Goal: Book appointment/travel/reservation

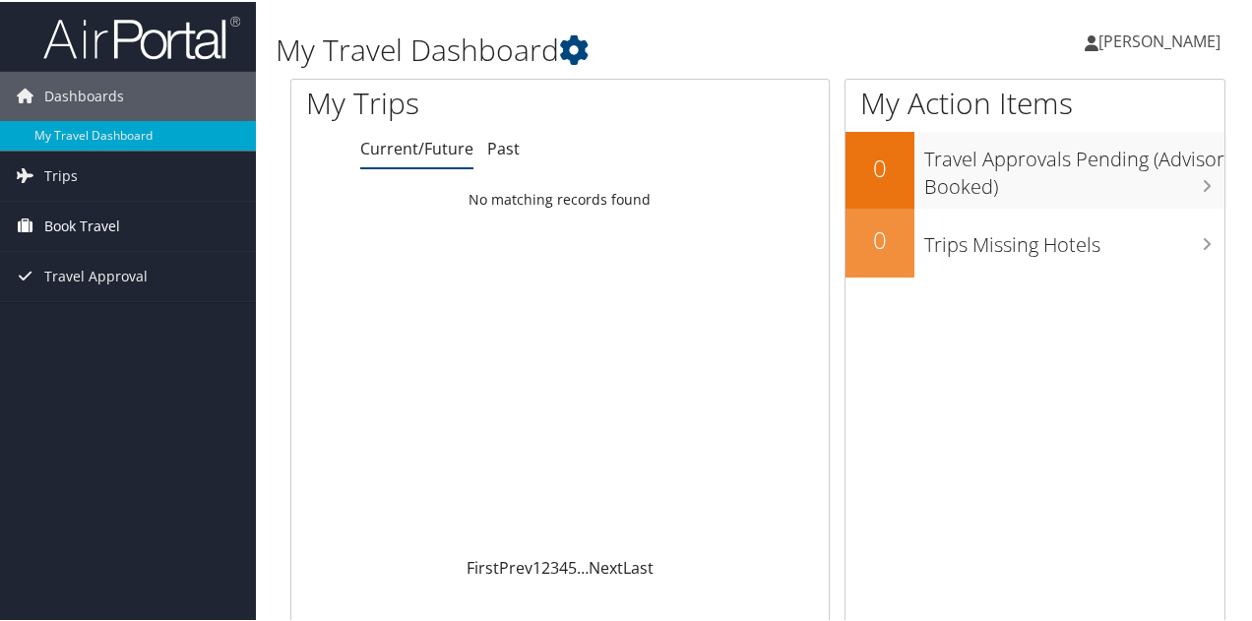
click at [104, 221] on span "Book Travel" at bounding box center [82, 224] width 76 height 49
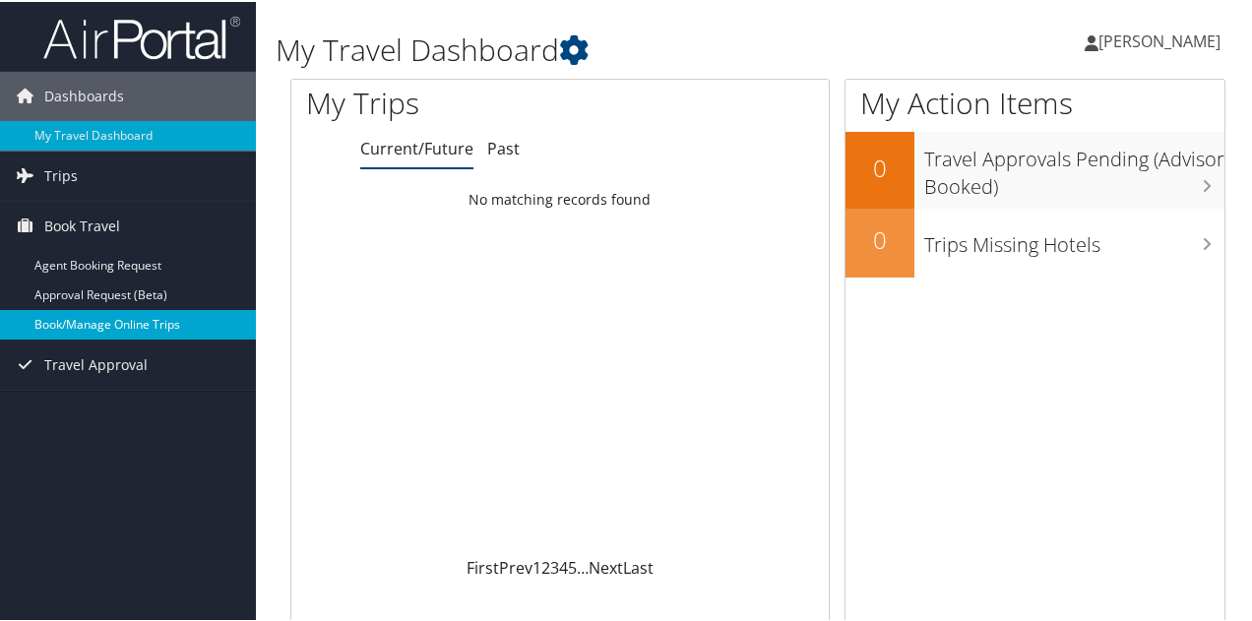
click at [108, 332] on link "Book/Manage Online Trips" at bounding box center [128, 323] width 256 height 30
click at [173, 314] on link "Book/Manage Online Trips" at bounding box center [128, 323] width 256 height 30
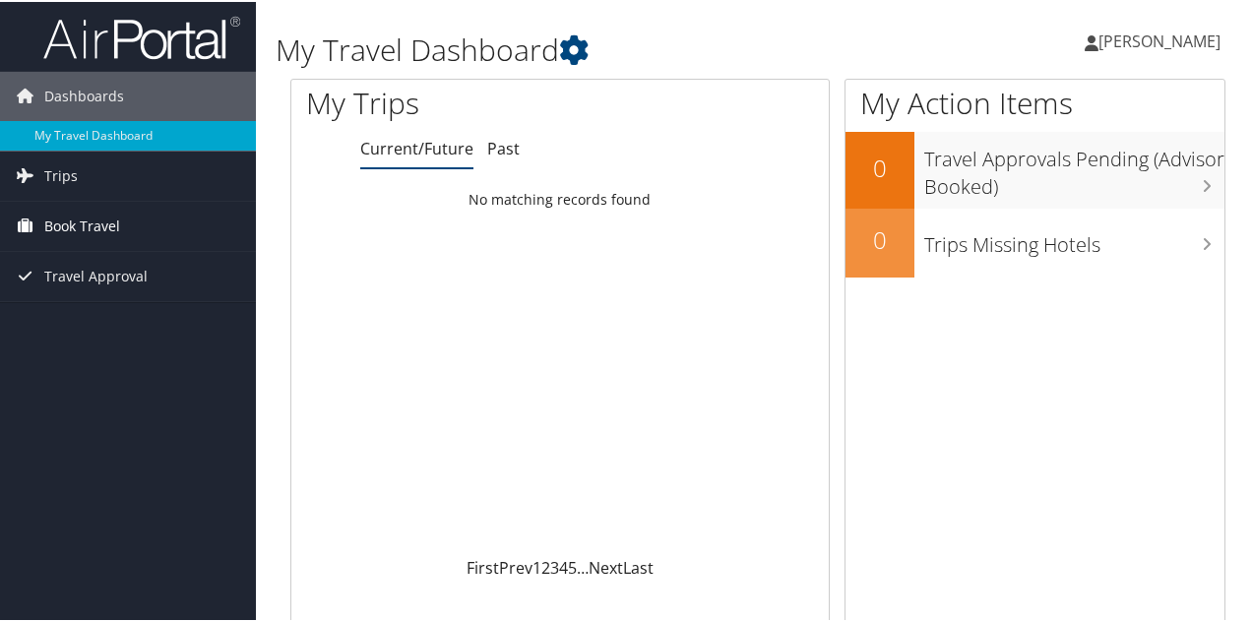
click at [134, 231] on link "Book Travel" at bounding box center [128, 224] width 256 height 49
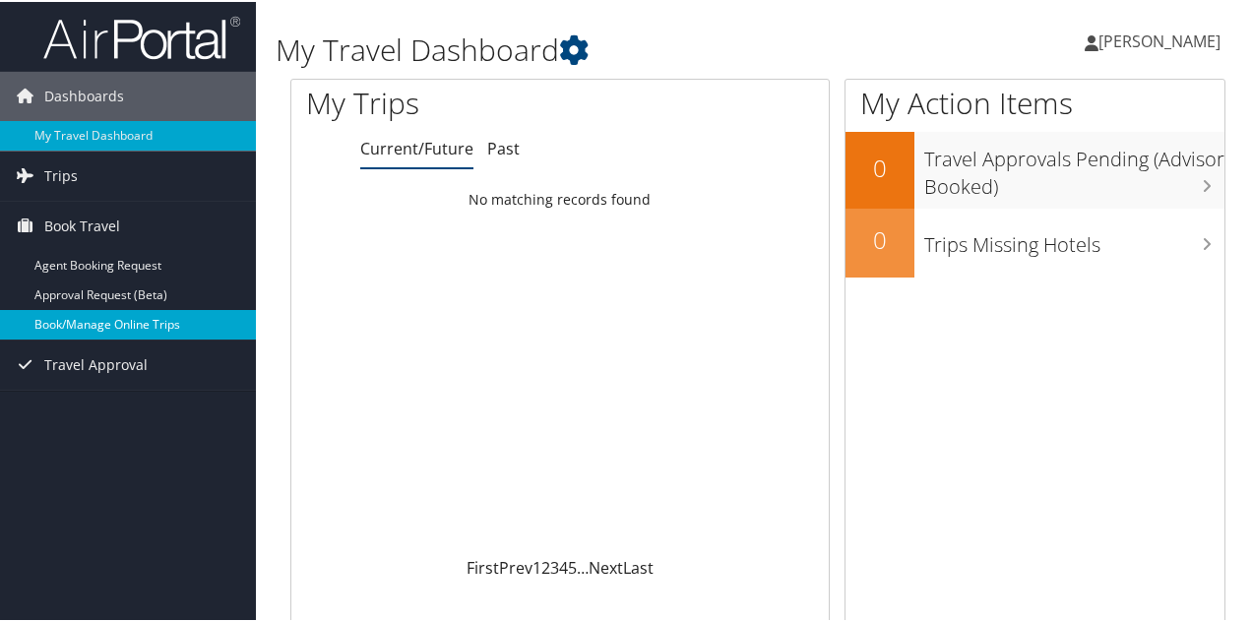
click at [113, 321] on link "Book/Manage Online Trips" at bounding box center [128, 323] width 256 height 30
